Goal: Information Seeking & Learning: Learn about a topic

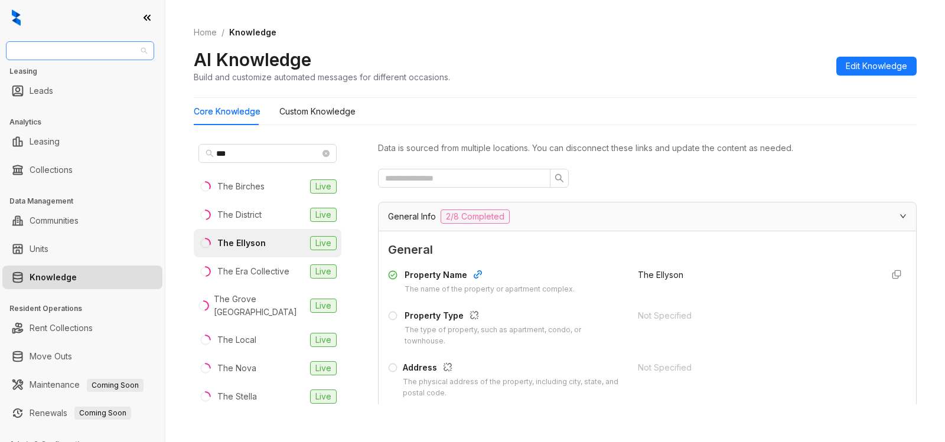
click at [104, 53] on span "Unified Residential" at bounding box center [80, 51] width 134 height 18
type input "********"
click at [104, 80] on div "Magnolia Capital" at bounding box center [79, 74] width 129 height 13
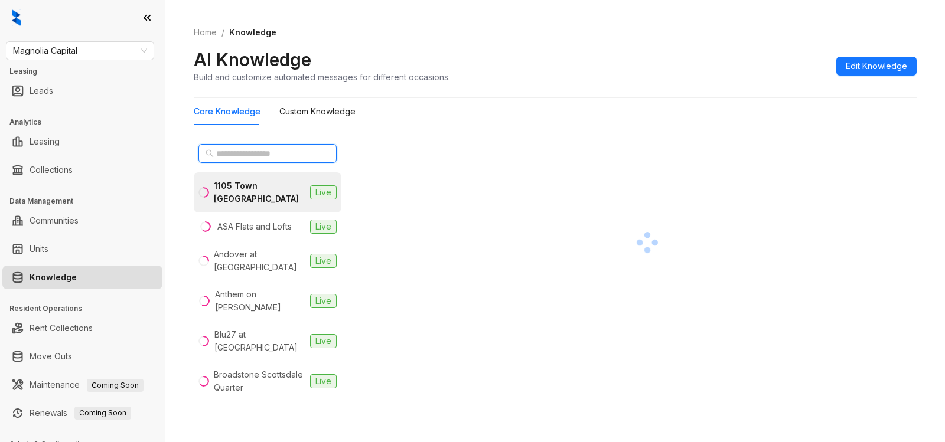
click at [253, 150] on input "text" at bounding box center [268, 153] width 104 height 13
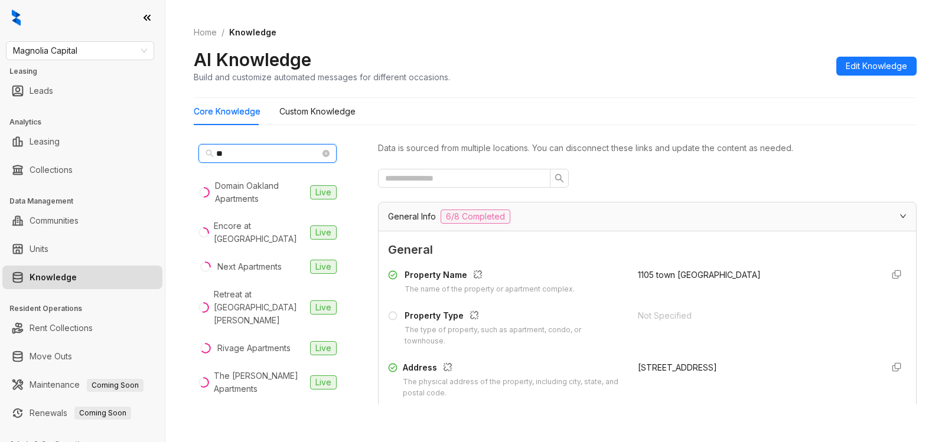
type input "*"
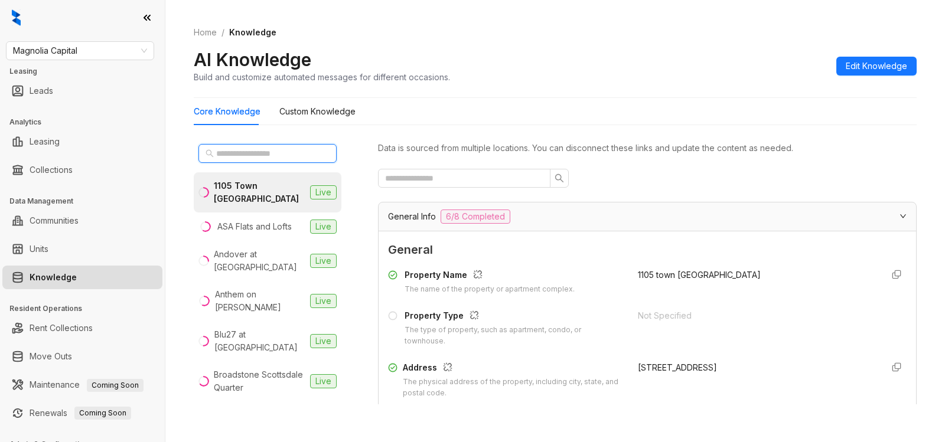
type input "*"
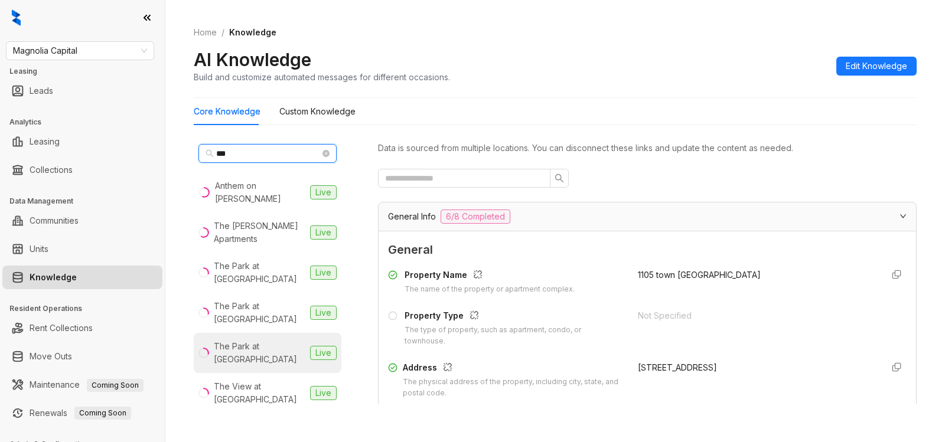
type input "***"
click at [236, 340] on div "The Park at Veneto" at bounding box center [260, 353] width 92 height 26
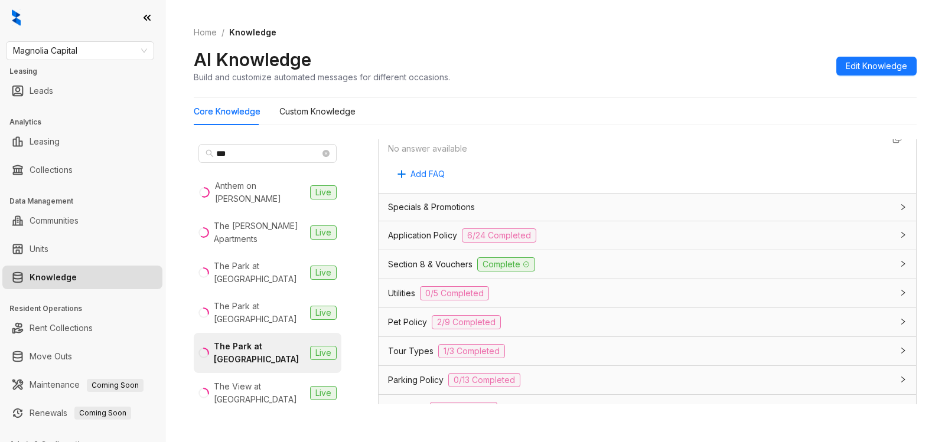
scroll to position [805, 0]
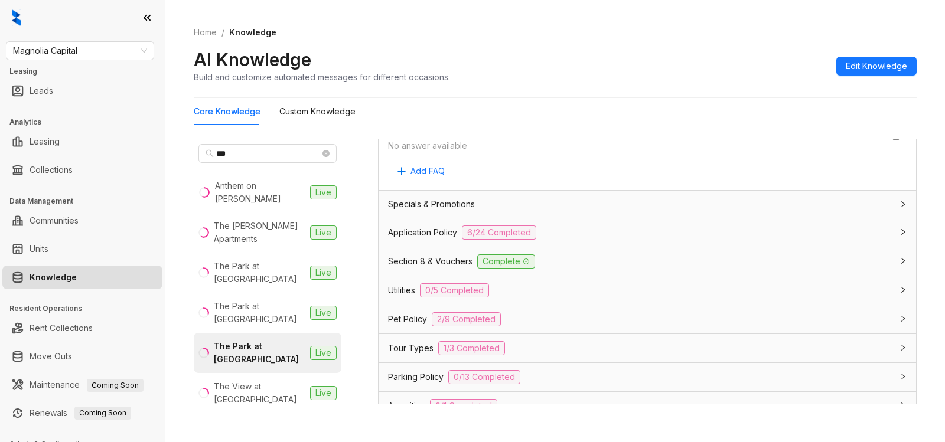
drag, startPoint x: 614, startPoint y: 233, endPoint x: 783, endPoint y: 282, distance: 176.4
click at [614, 233] on div "Application Policy 6/24 Completed" at bounding box center [640, 233] width 504 height 14
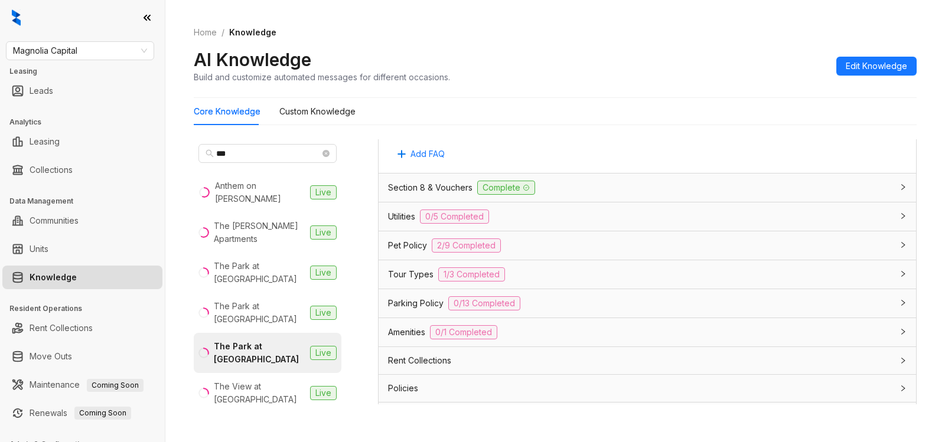
scroll to position [2385, 0]
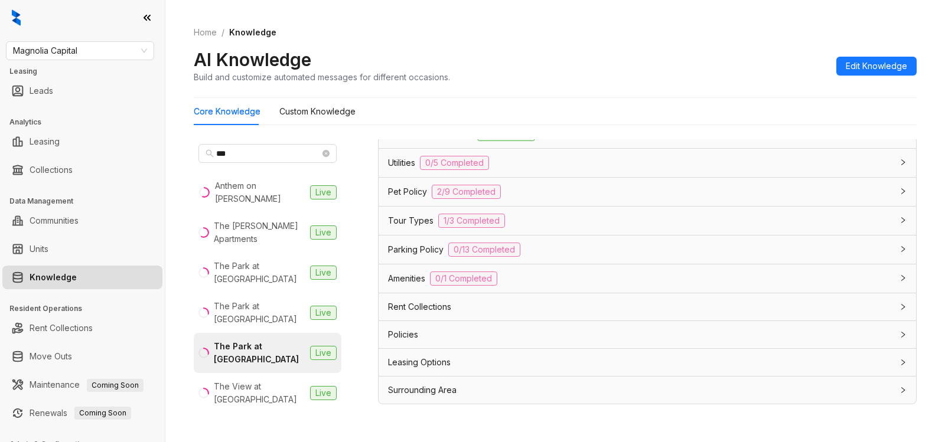
click at [542, 190] on div "Pet Policy 2/9 Completed" at bounding box center [640, 192] width 504 height 14
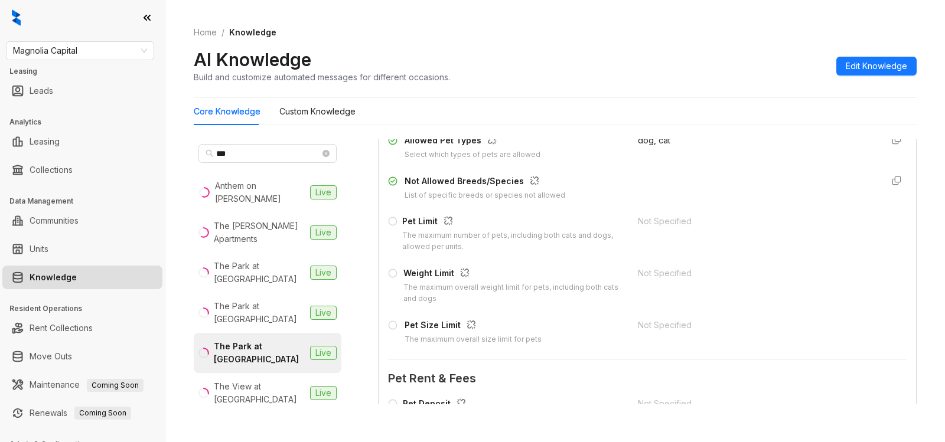
scroll to position [2542, 0]
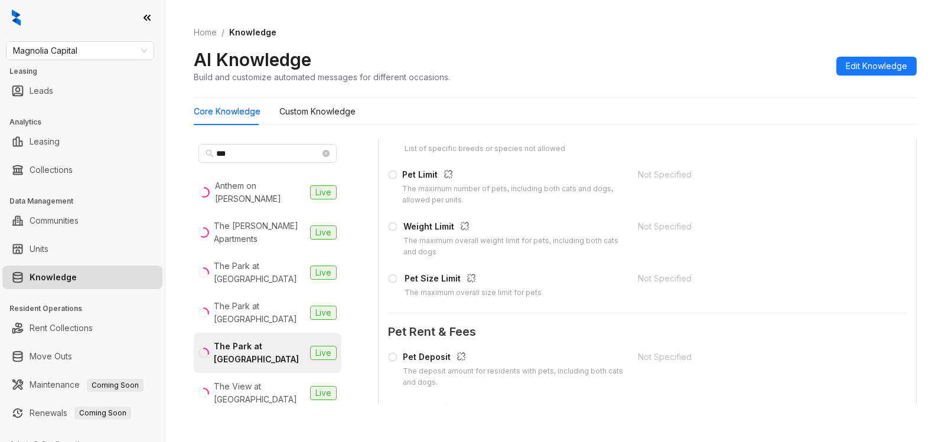
drag, startPoint x: 889, startPoint y: 358, endPoint x: 889, endPoint y: 344, distance: 13.6
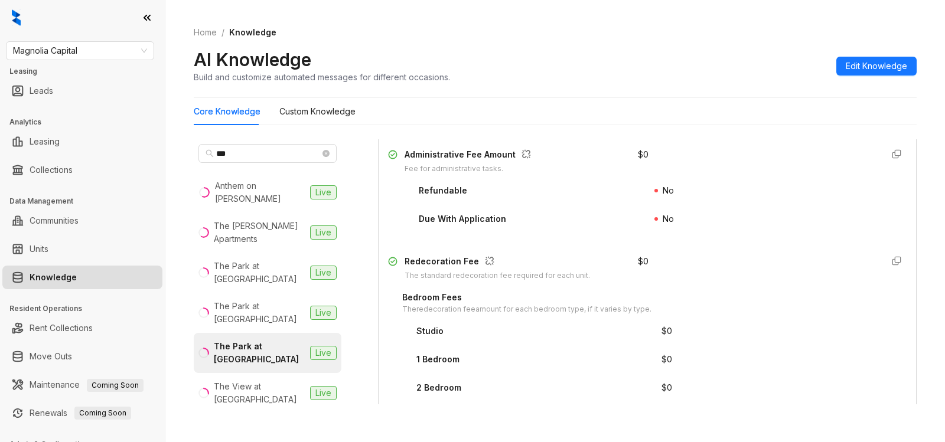
scroll to position [1811, 0]
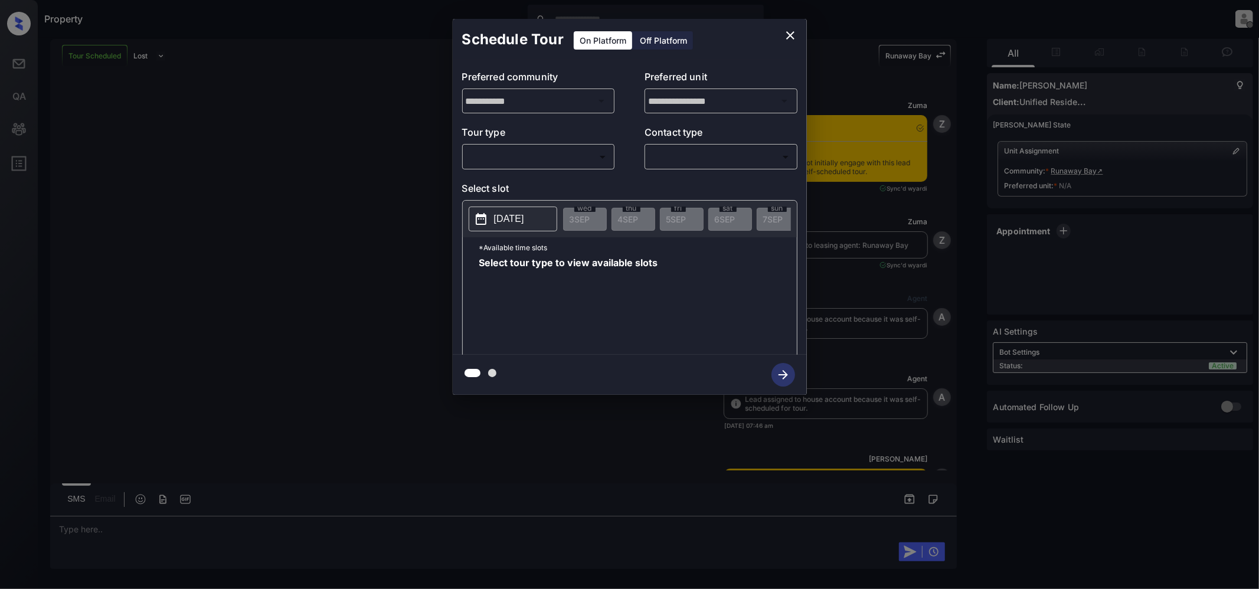
scroll to position [126, 0]
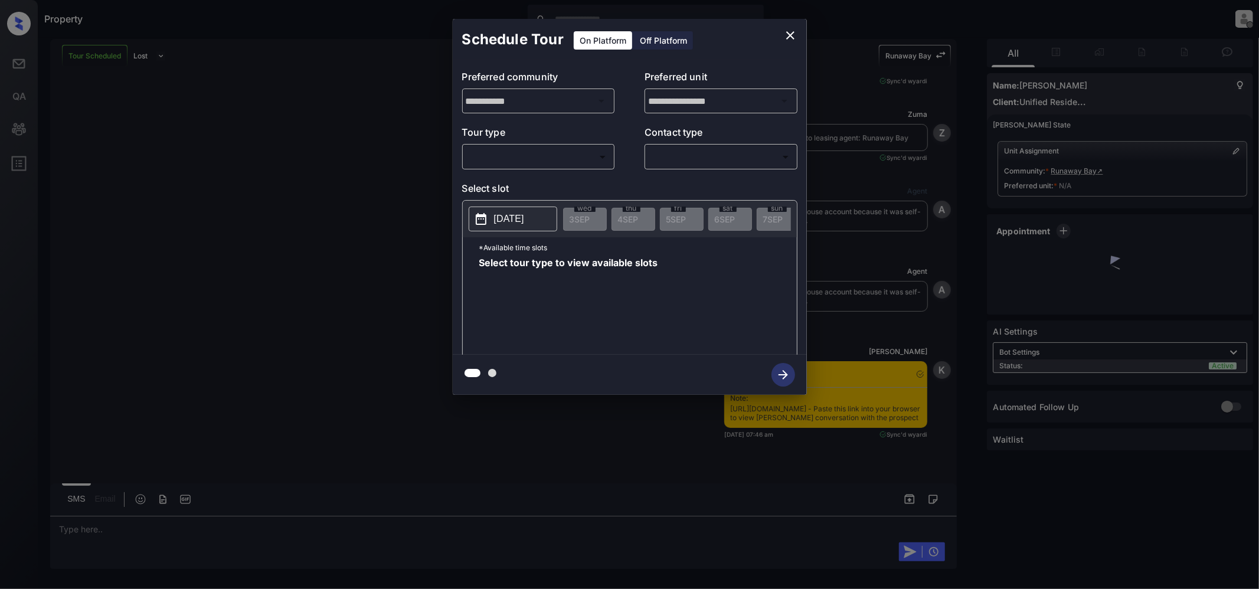
click at [593, 157] on body "Property Jeramie Castro Offline Set yourself online Set yourself on break Profi…" at bounding box center [629, 294] width 1259 height 589
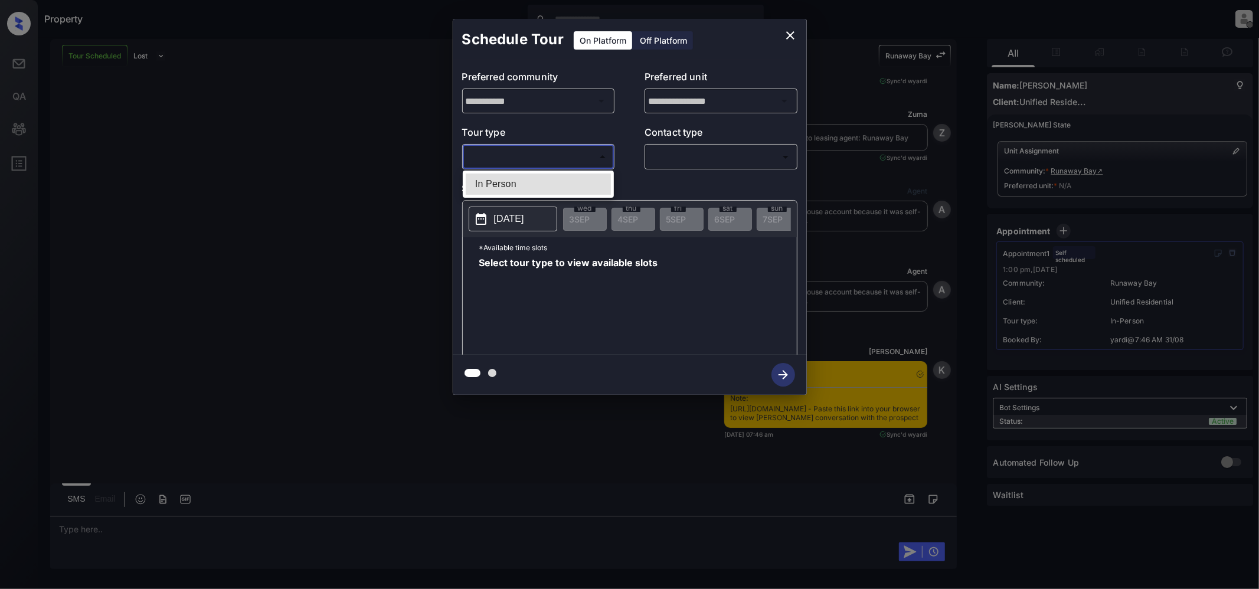
drag, startPoint x: 501, startPoint y: 174, endPoint x: 509, endPoint y: 208, distance: 35.7
click at [501, 176] on li "In Person" at bounding box center [538, 184] width 145 height 21
type input "********"
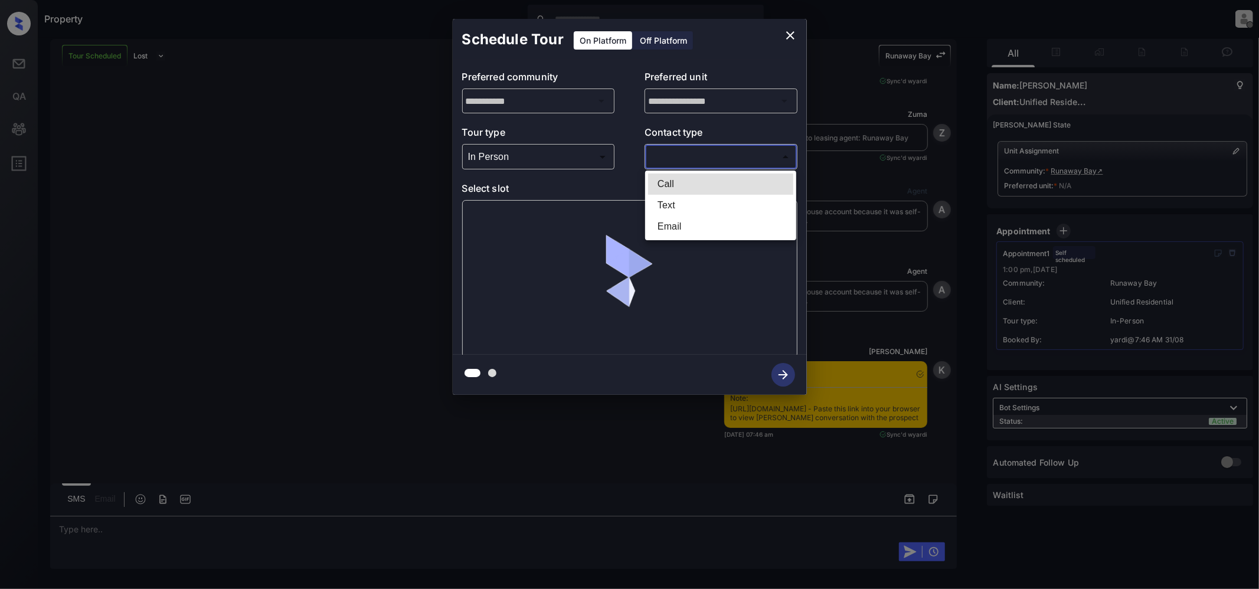
click at [719, 166] on body "Property Jeramie Castro Offline Set yourself online Set yourself on break Profi…" at bounding box center [629, 294] width 1259 height 589
click at [688, 213] on ul "Call Text Email" at bounding box center [720, 206] width 151 height 70
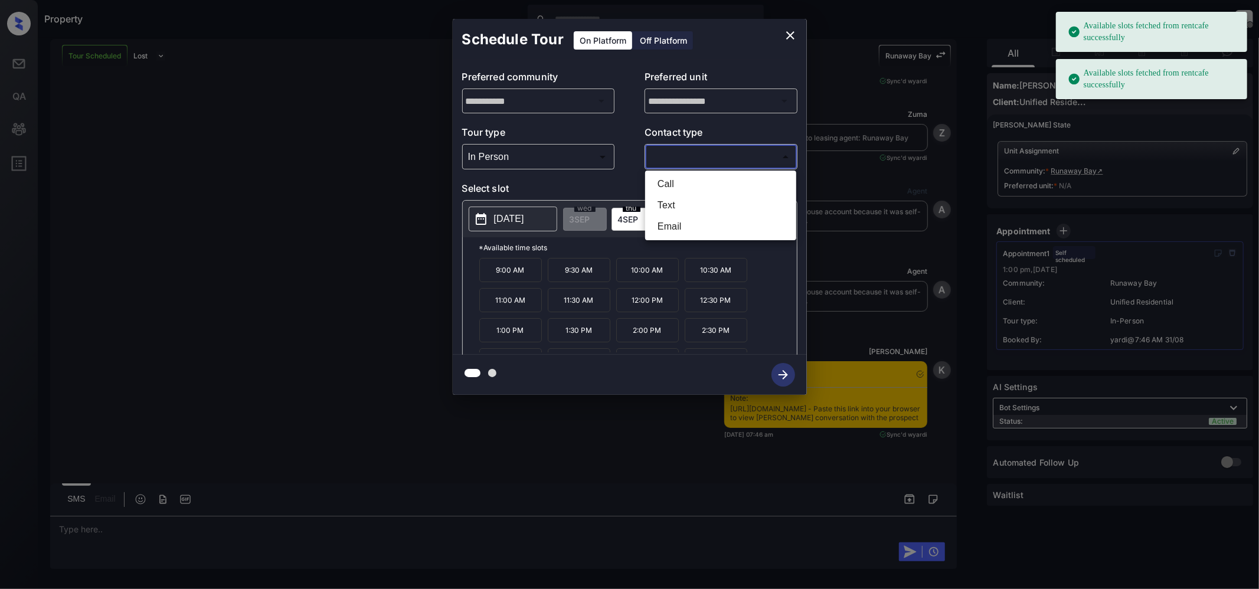
click at [786, 34] on div at bounding box center [629, 294] width 1259 height 589
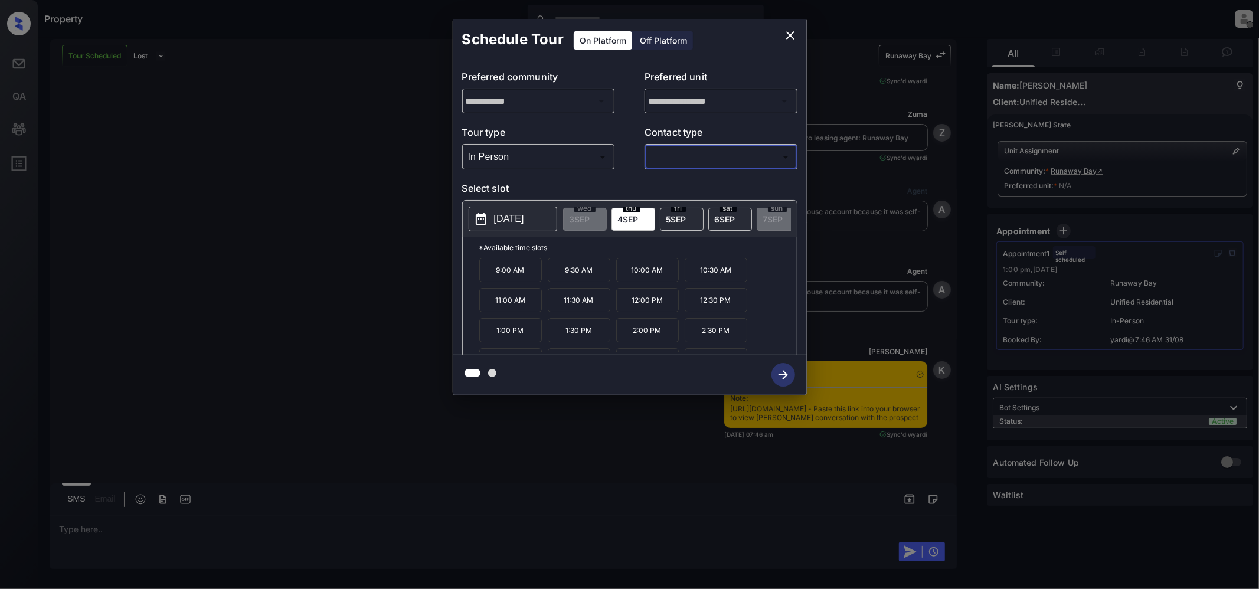
click at [789, 33] on icon "close" at bounding box center [790, 35] width 14 height 14
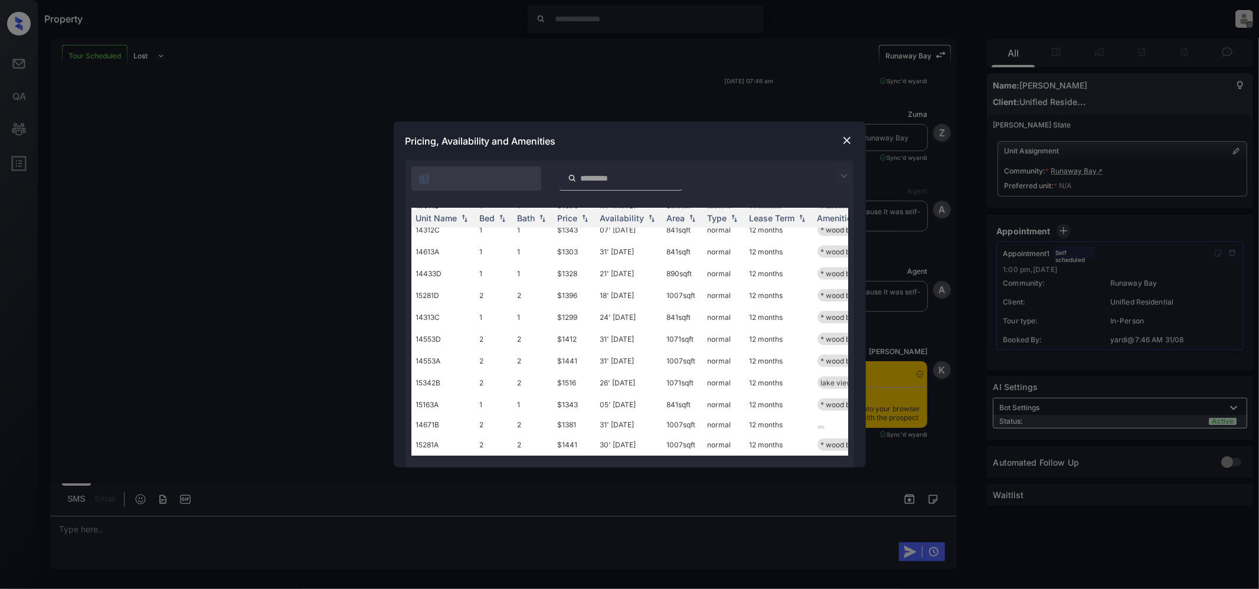
scroll to position [564, 0]
click at [850, 172] on img at bounding box center [844, 176] width 14 height 14
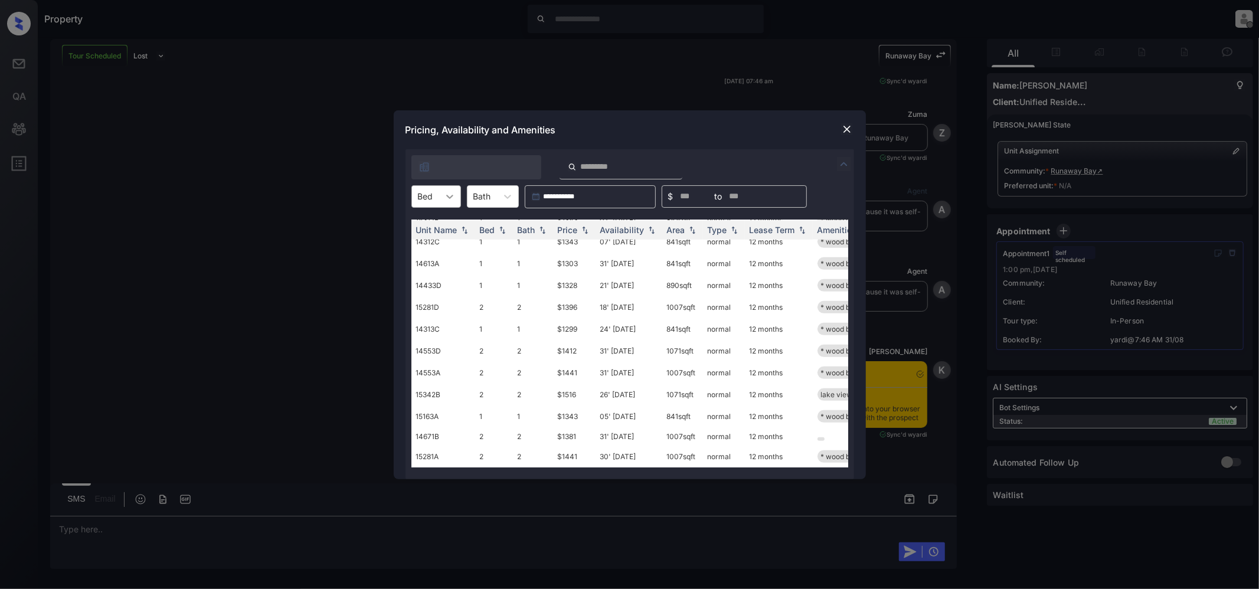
click at [439, 199] on div at bounding box center [449, 196] width 21 height 21
click at [439, 228] on div "1" at bounding box center [437, 225] width 50 height 21
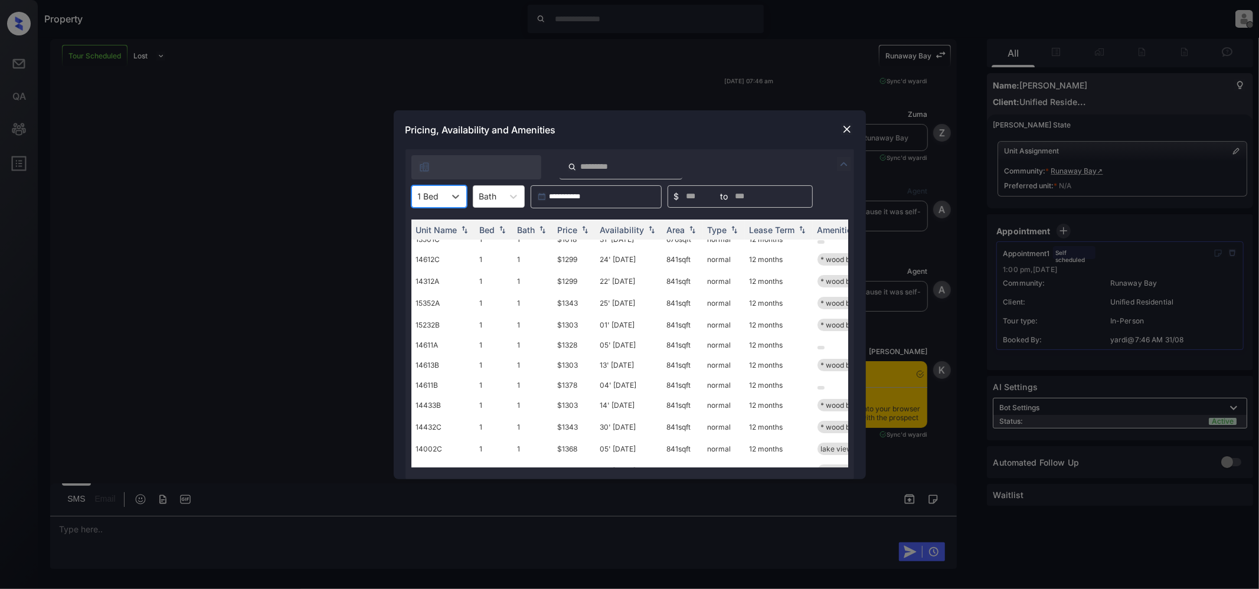
scroll to position [0, 0]
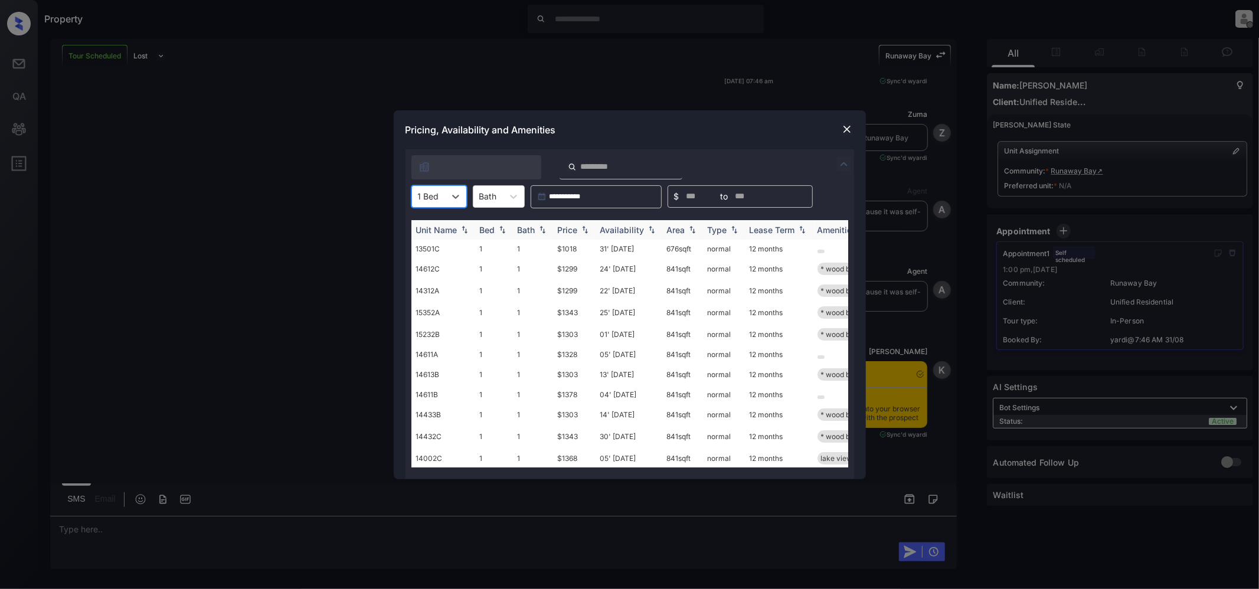
drag, startPoint x: 582, startPoint y: 226, endPoint x: 583, endPoint y: 233, distance: 7.3
click at [582, 226] on img at bounding box center [585, 230] width 12 height 8
click at [458, 194] on icon at bounding box center [456, 197] width 12 height 12
click at [428, 246] on div "2" at bounding box center [439, 246] width 55 height 21
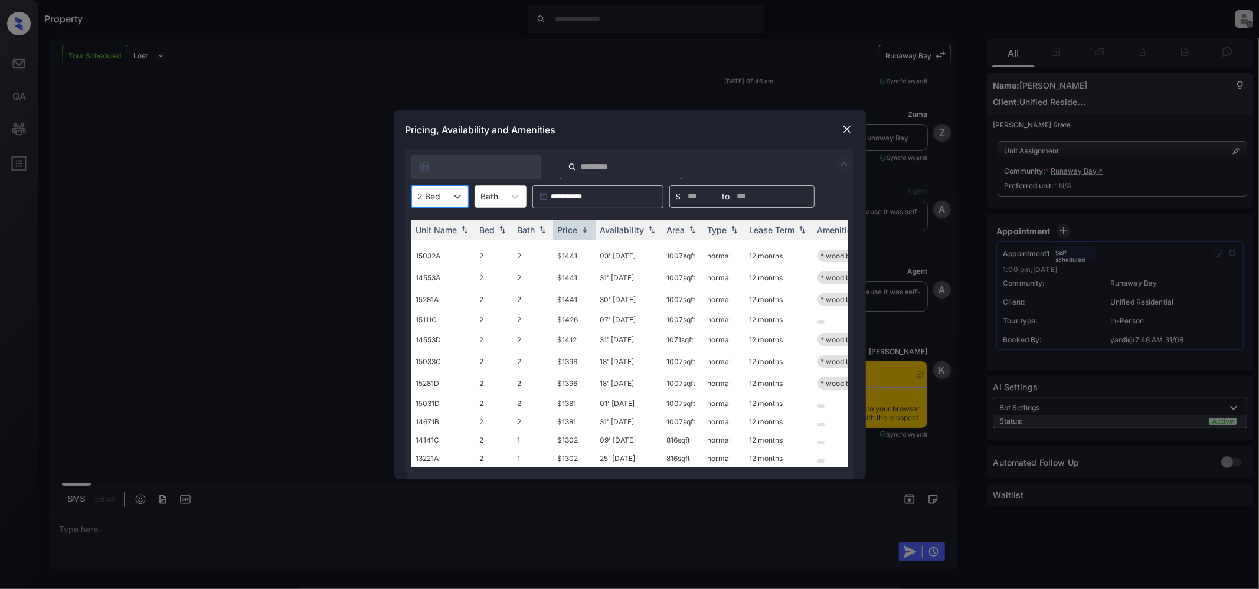
scroll to position [182, 0]
click at [582, 229] on img at bounding box center [585, 230] width 12 height 9
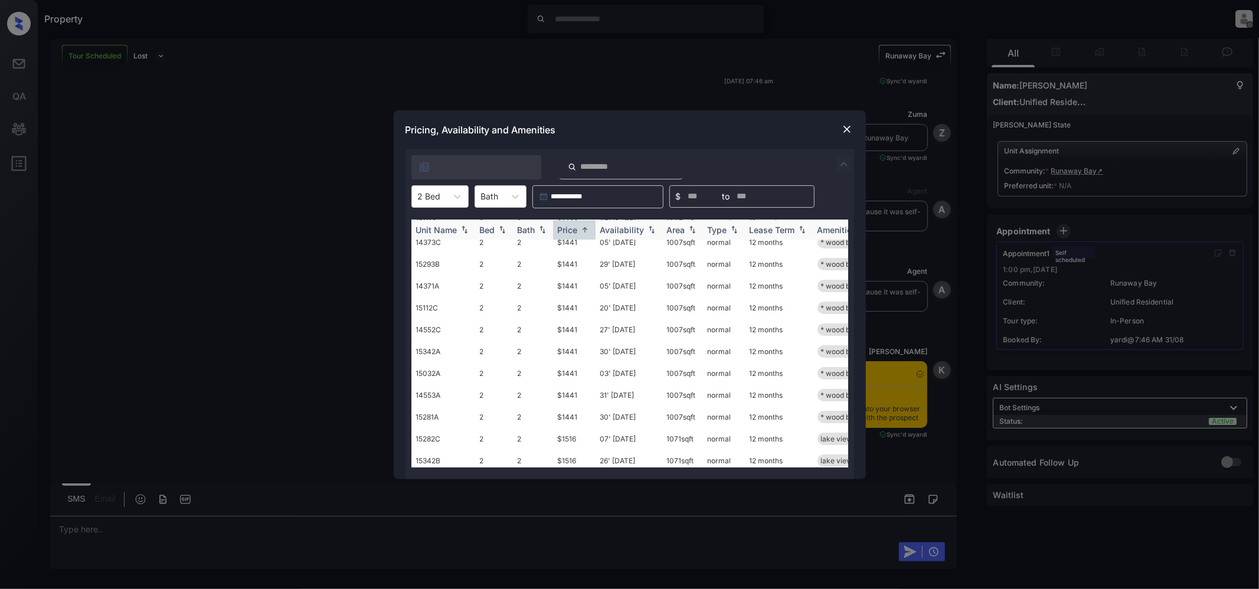
click at [588, 229] on img at bounding box center [585, 230] width 12 height 9
click at [583, 227] on img at bounding box center [585, 230] width 12 height 8
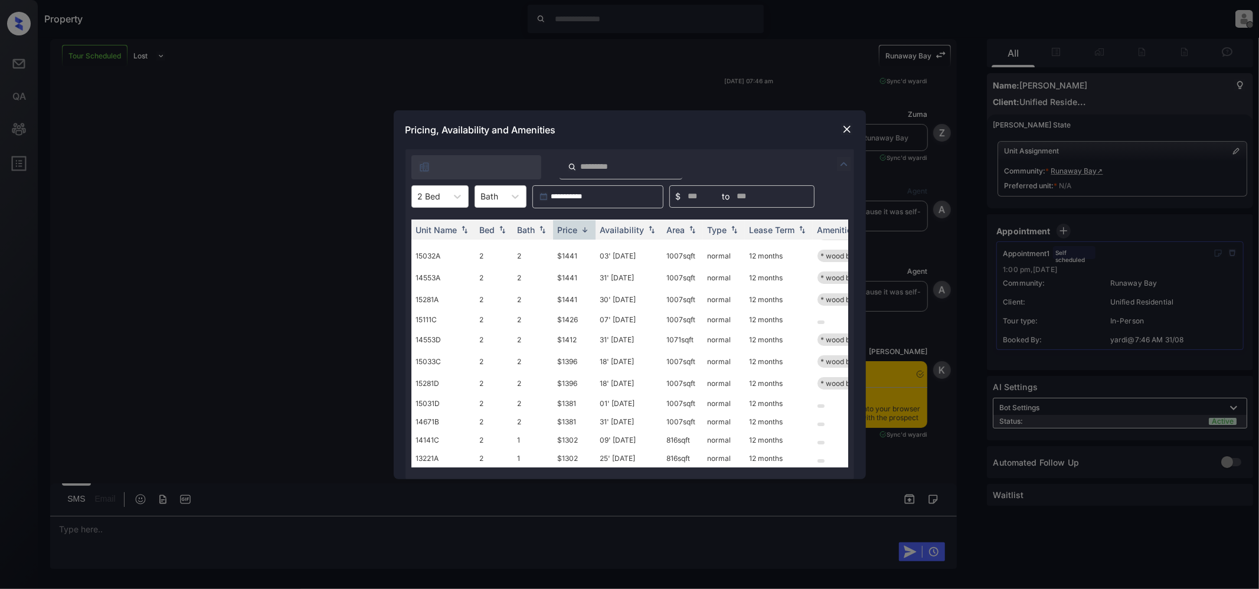
click at [851, 126] on img at bounding box center [847, 129] width 12 height 12
